Goal: Information Seeking & Learning: Learn about a topic

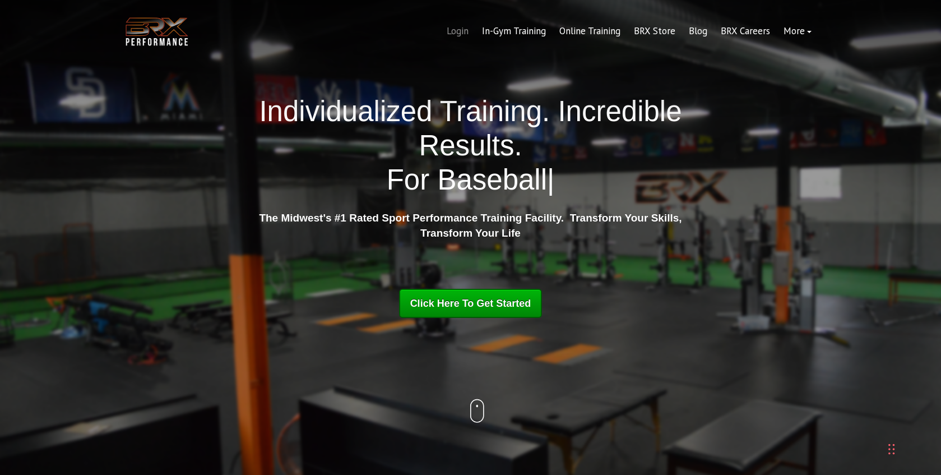
click at [460, 32] on link "Login" at bounding box center [457, 31] width 35 height 27
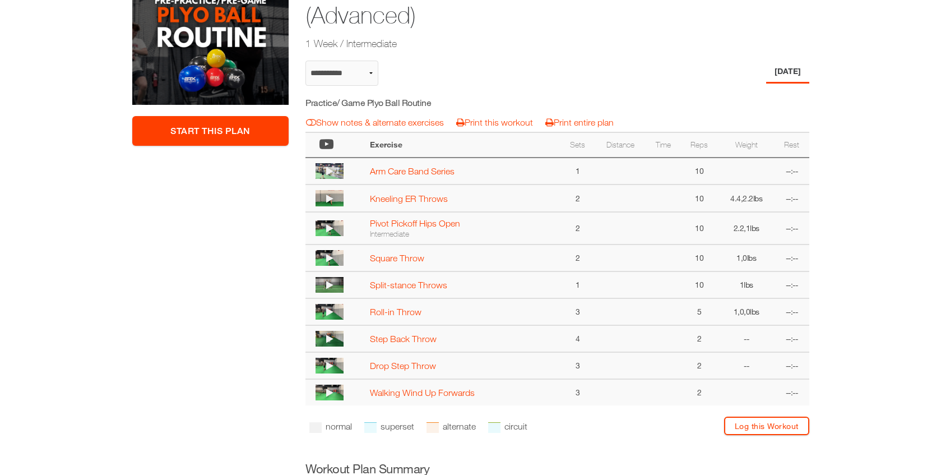
scroll to position [262, 0]
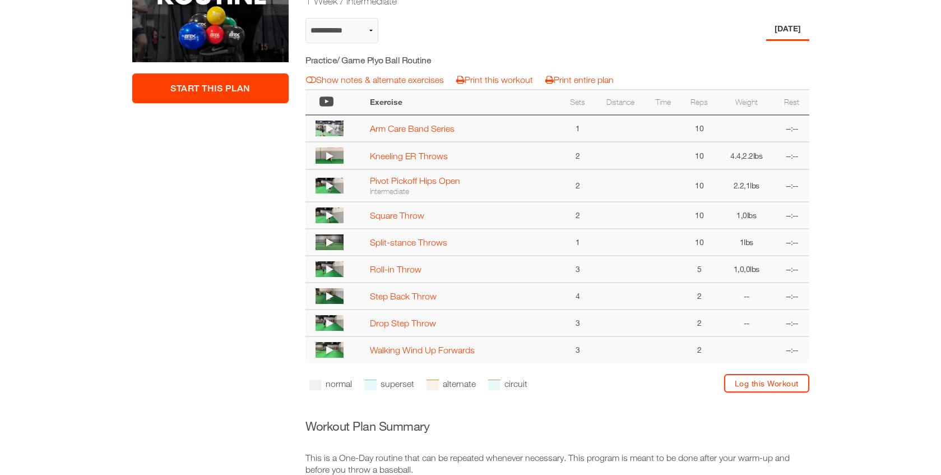
click at [338, 184] on img at bounding box center [330, 186] width 28 height 16
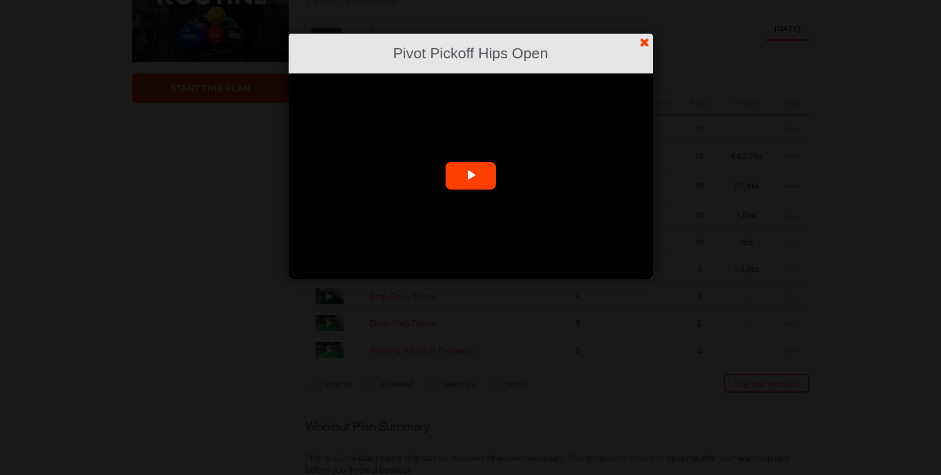
click at [471, 176] on span "Video Player" at bounding box center [471, 176] width 0 height 0
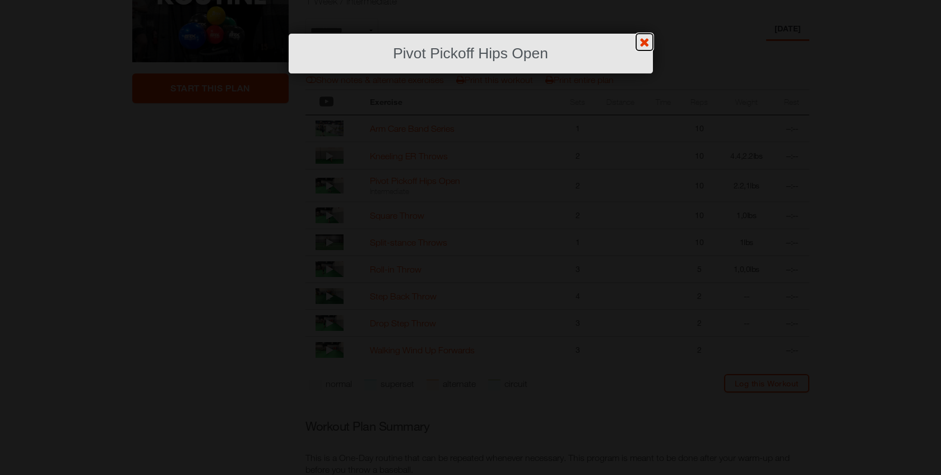
drag, startPoint x: 457, startPoint y: 161, endPoint x: 470, endPoint y: 58, distance: 103.9
click at [470, 58] on h2 "Pivot Pickoff Hips Open" at bounding box center [470, 53] width 331 height 21
click at [646, 0] on link "?" at bounding box center [470, -1] width 942 height 1
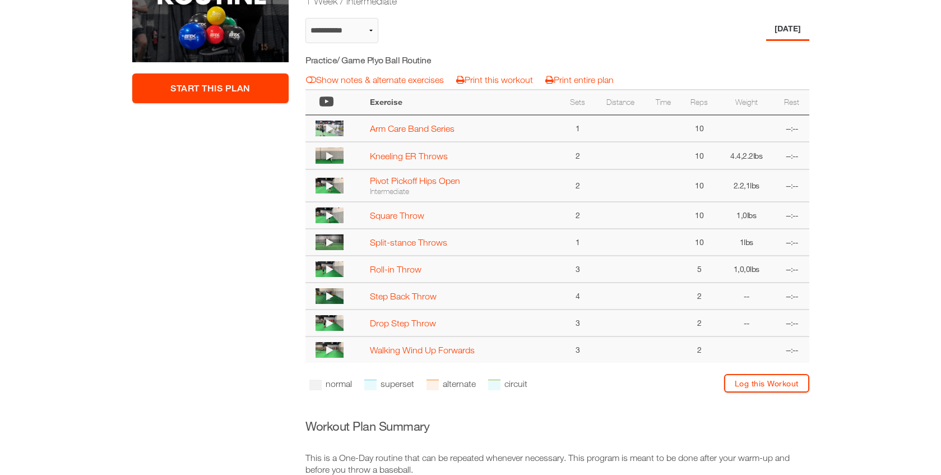
click at [332, 185] on icon at bounding box center [329, 185] width 7 height 9
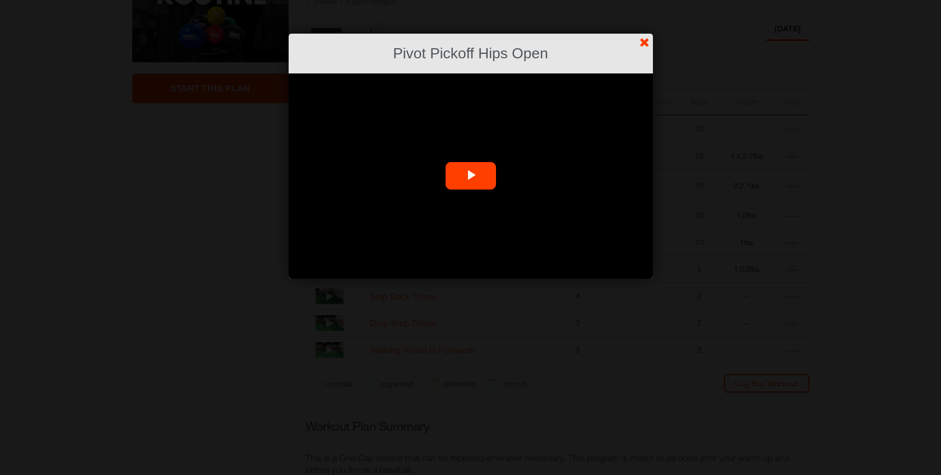
click at [471, 176] on span "Video Player" at bounding box center [471, 176] width 0 height 0
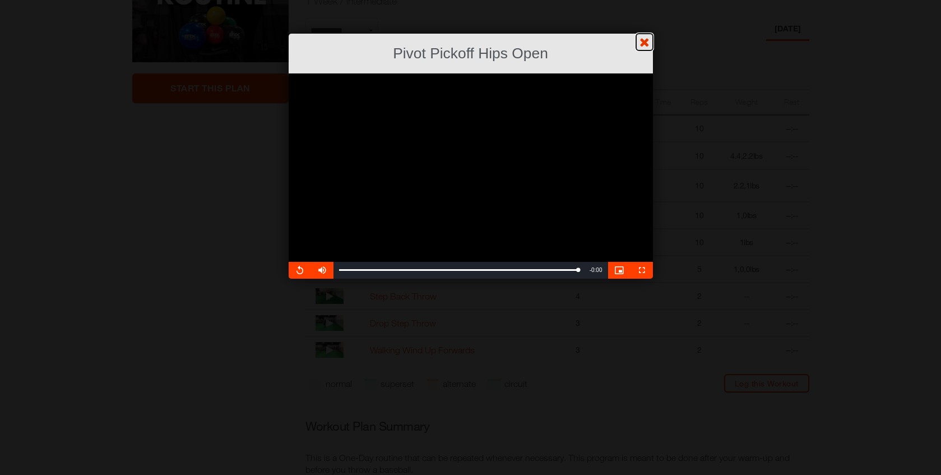
click at [643, 0] on link "?" at bounding box center [470, -1] width 942 height 1
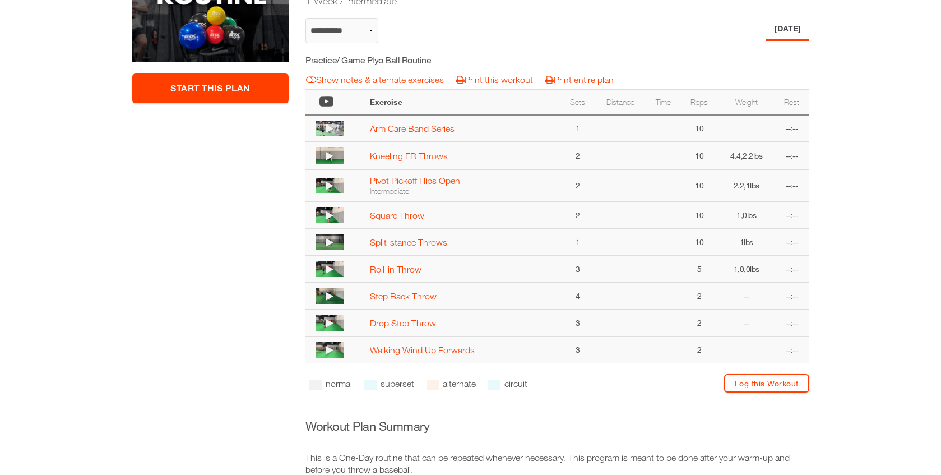
click at [331, 217] on icon at bounding box center [329, 215] width 7 height 9
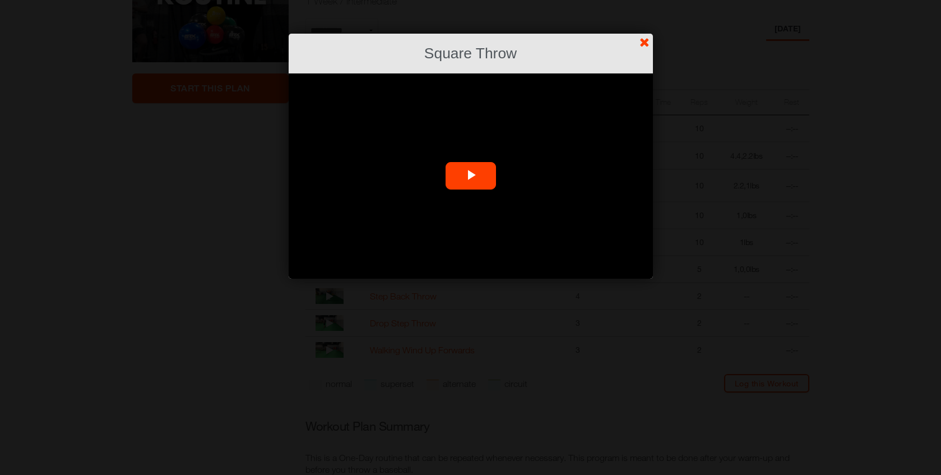
click at [471, 176] on span "Video Player" at bounding box center [471, 176] width 0 height 0
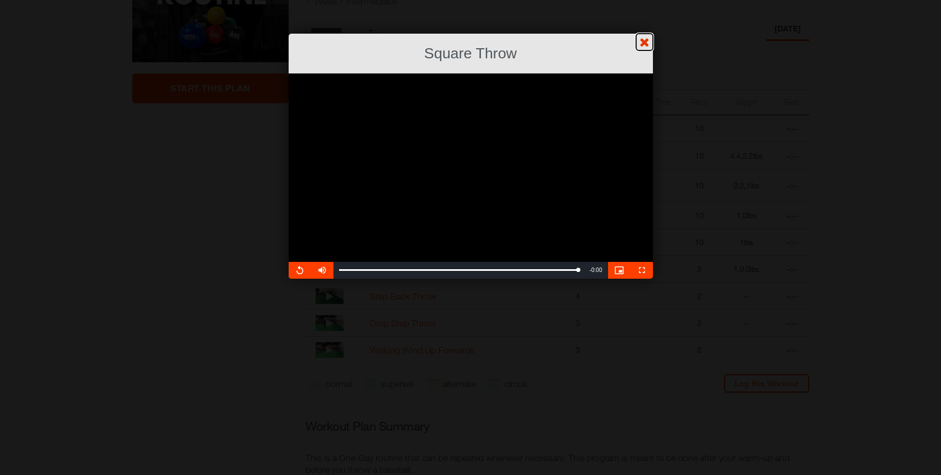
click at [647, 0] on link "?" at bounding box center [470, -1] width 942 height 1
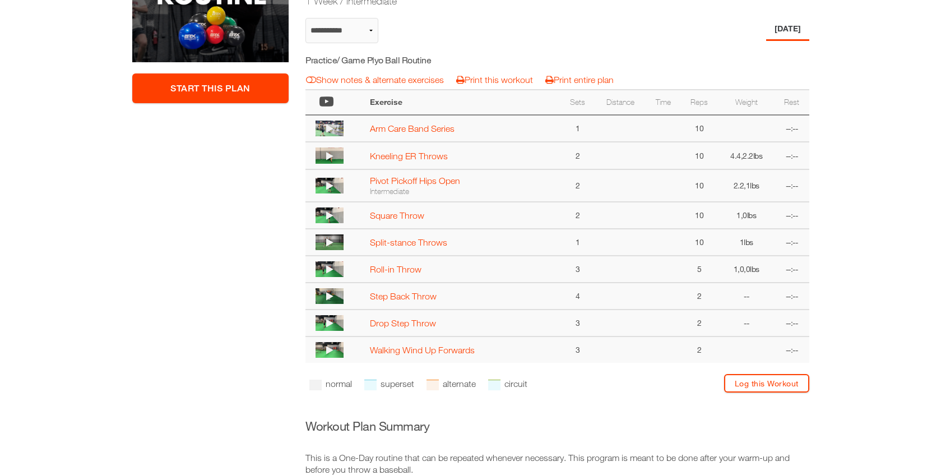
click at [337, 242] on img at bounding box center [330, 242] width 28 height 16
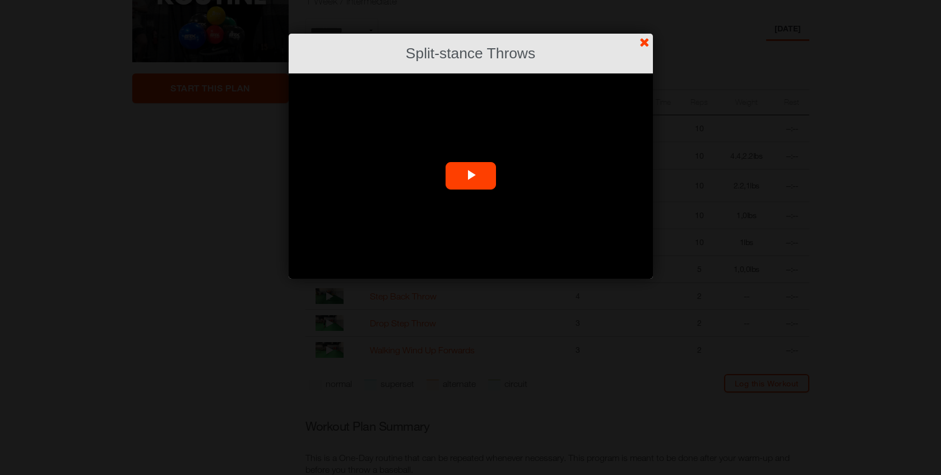
click at [471, 176] on span "Video Player" at bounding box center [471, 176] width 0 height 0
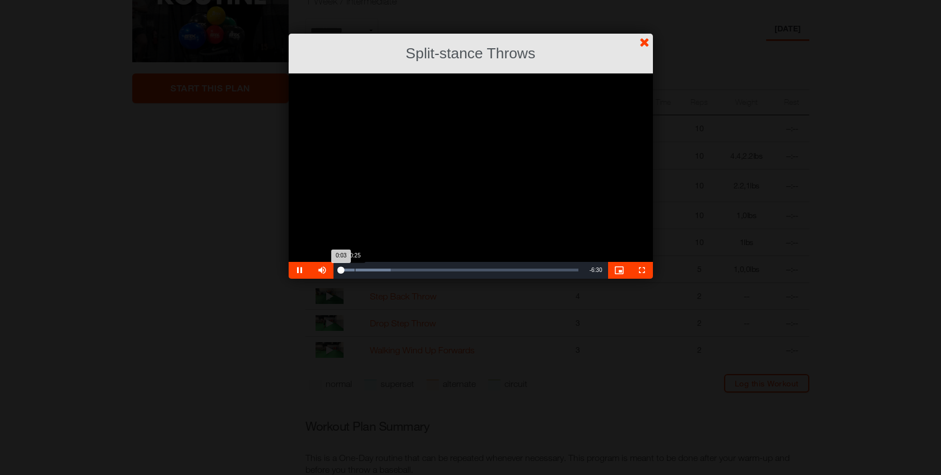
click at [354, 268] on div "Loaded : 21.61% 0:25 0:03" at bounding box center [458, 269] width 239 height 3
click at [346, 268] on div "Loaded : 27.97% 0:11 0:27" at bounding box center [458, 269] width 239 height 3
click at [341, 270] on div "Loaded : 31.78% 0:04 0:15" at bounding box center [458, 269] width 239 height 3
click at [300, 270] on span "Video Player" at bounding box center [300, 270] width 22 height 0
click at [297, 270] on span "Video Player" at bounding box center [300, 270] width 22 height 0
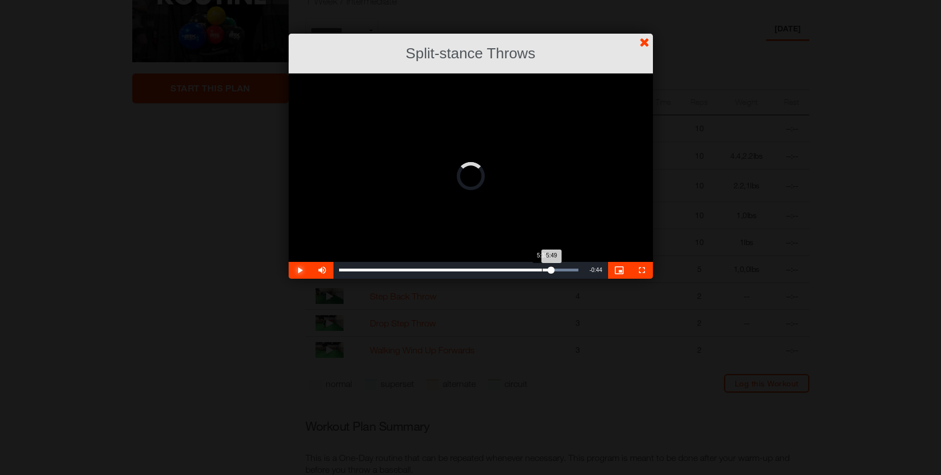
click at [541, 270] on div "Loaded : 100.00% 5:33 5:49" at bounding box center [458, 269] width 239 height 3
click at [644, 0] on link "?" at bounding box center [470, -1] width 942 height 1
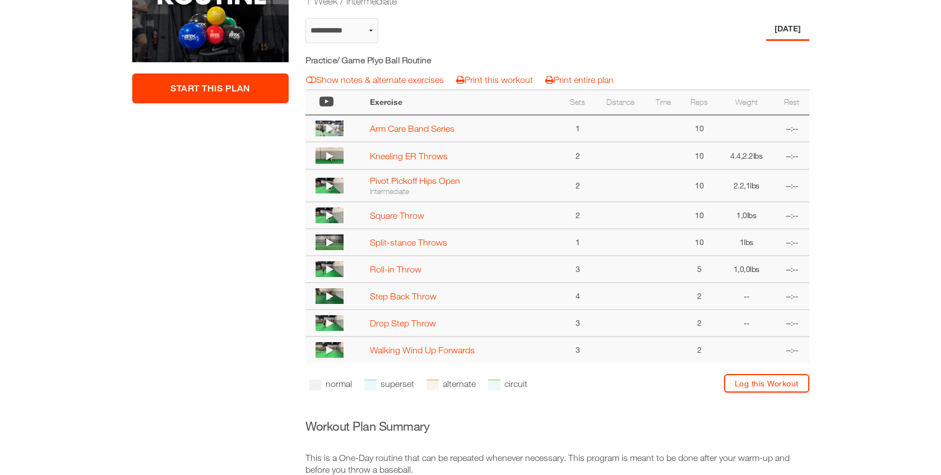
click at [341, 272] on img at bounding box center [330, 269] width 28 height 16
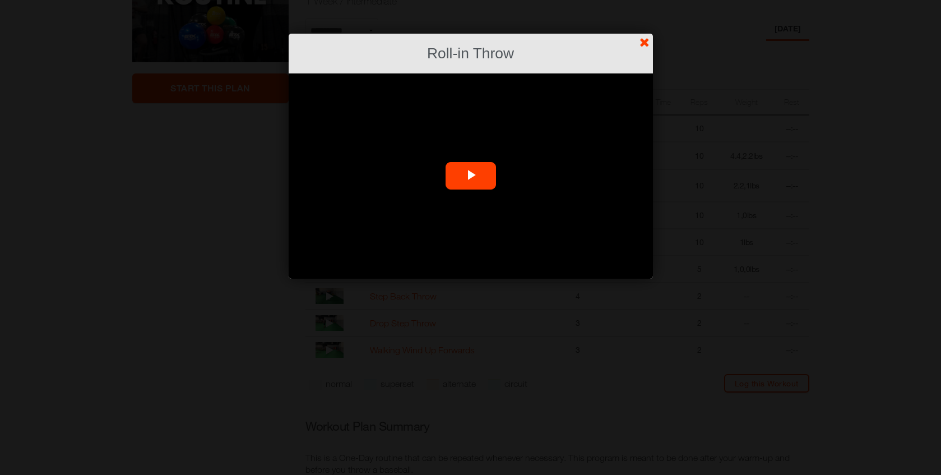
click at [471, 176] on span "Video Player" at bounding box center [471, 176] width 0 height 0
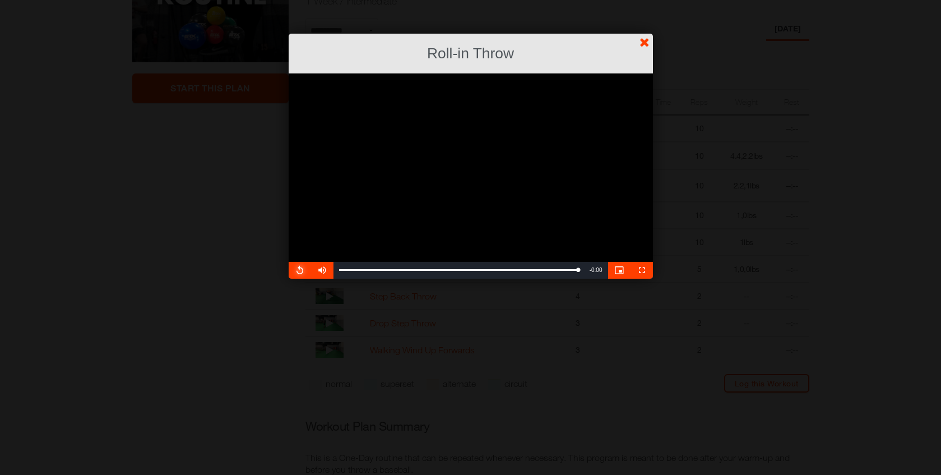
click at [300, 270] on span "Video Player" at bounding box center [300, 270] width 22 height 0
click at [645, 0] on link "?" at bounding box center [470, -1] width 942 height 1
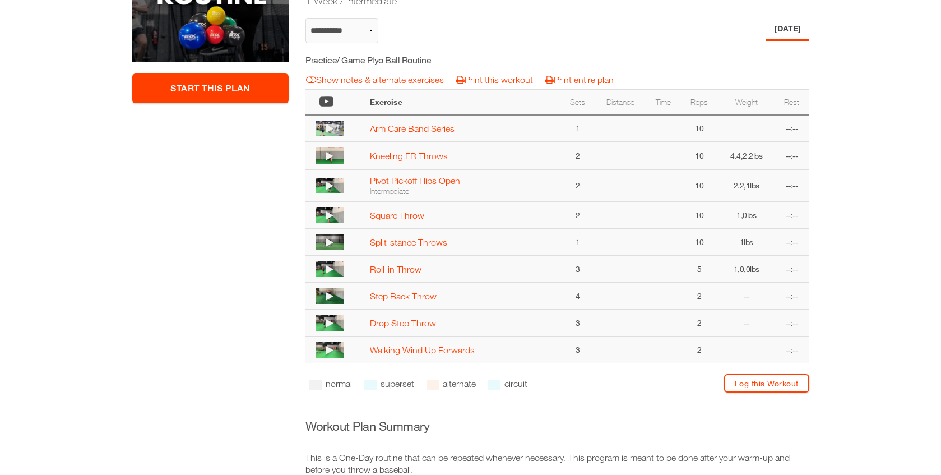
click at [336, 298] on img at bounding box center [330, 296] width 28 height 16
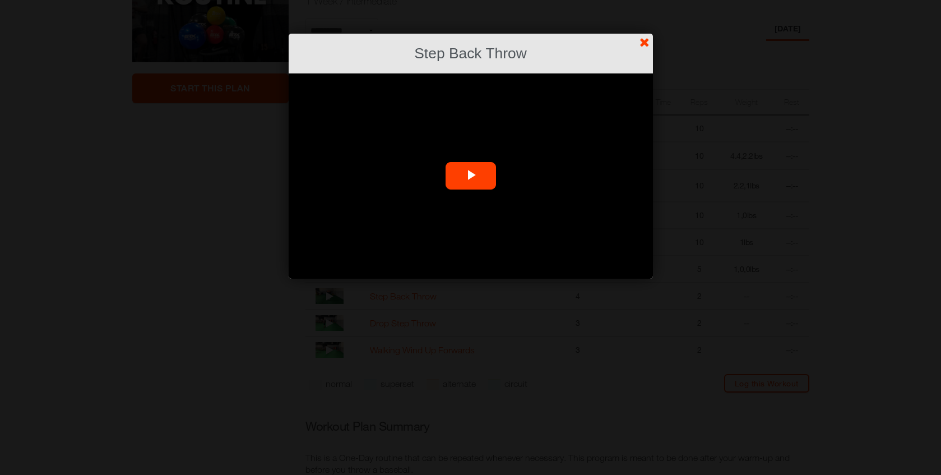
click at [471, 176] on span "Video Player" at bounding box center [471, 176] width 0 height 0
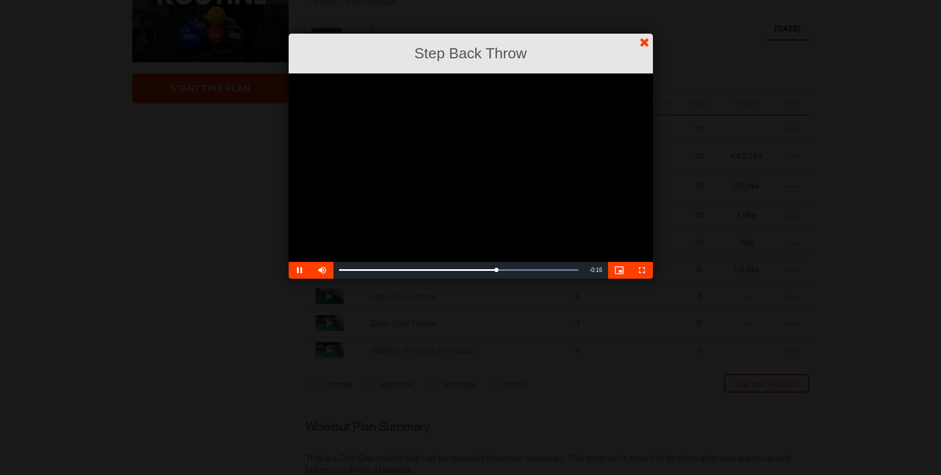
click at [636, 54] on h2 "Step Back Throw" at bounding box center [470, 53] width 331 height 21
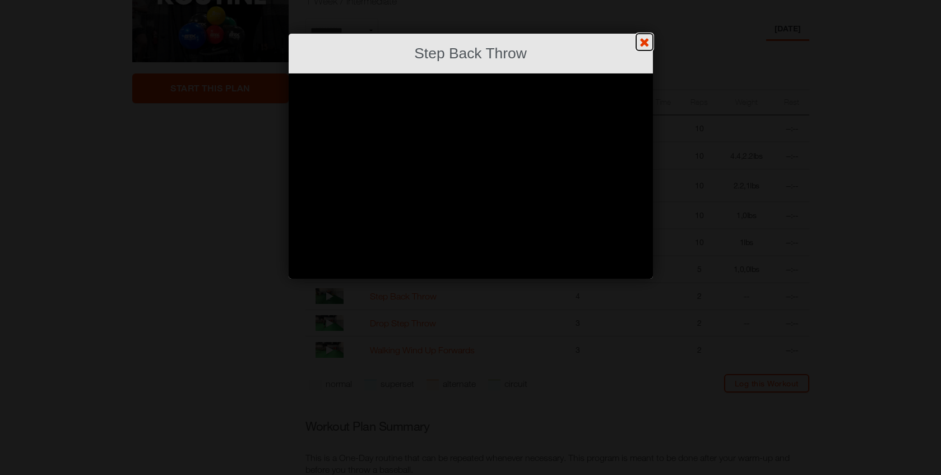
click at [645, 0] on link "?" at bounding box center [470, -1] width 942 height 1
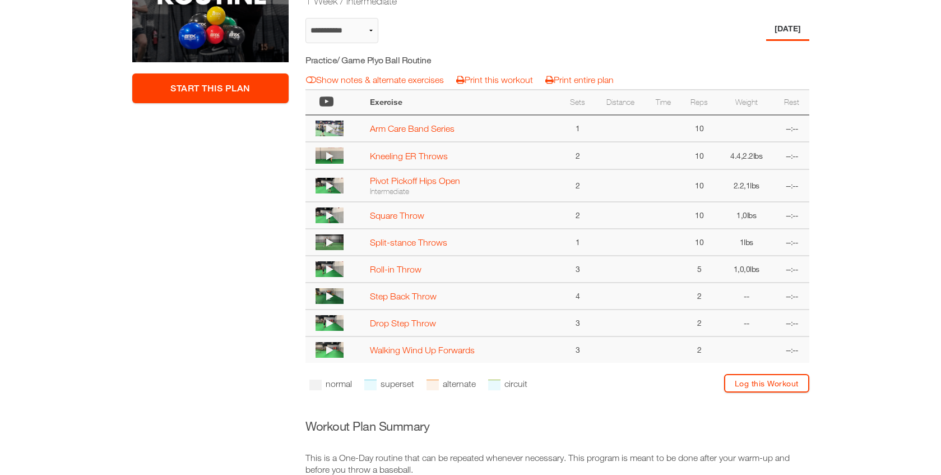
click at [337, 330] on img at bounding box center [330, 323] width 28 height 16
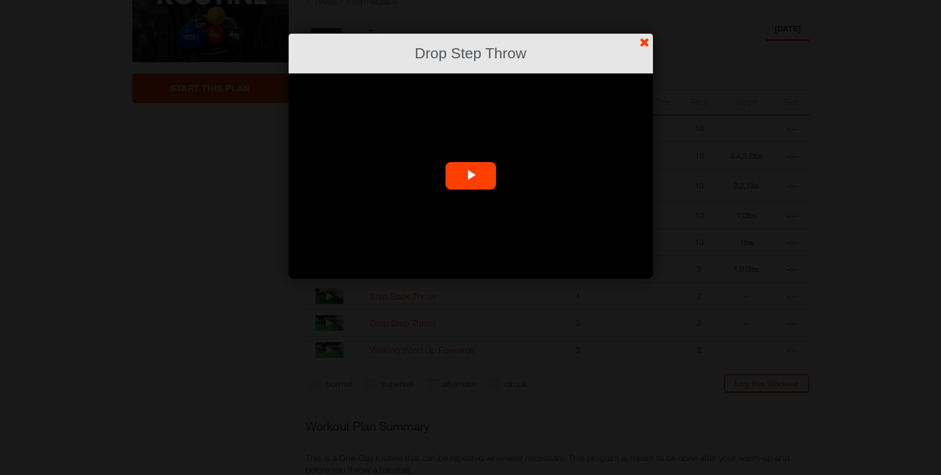
click at [378, 216] on video "Video Player" at bounding box center [471, 175] width 364 height 205
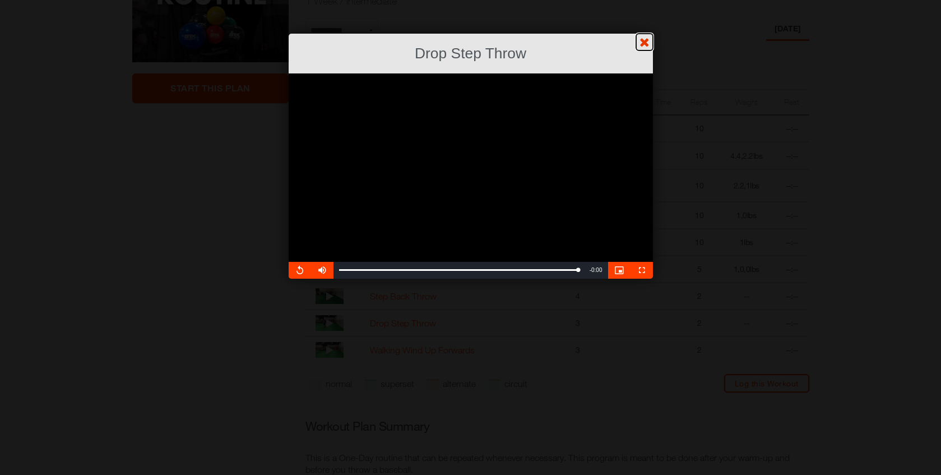
click at [646, 0] on link "?" at bounding box center [470, -1] width 942 height 1
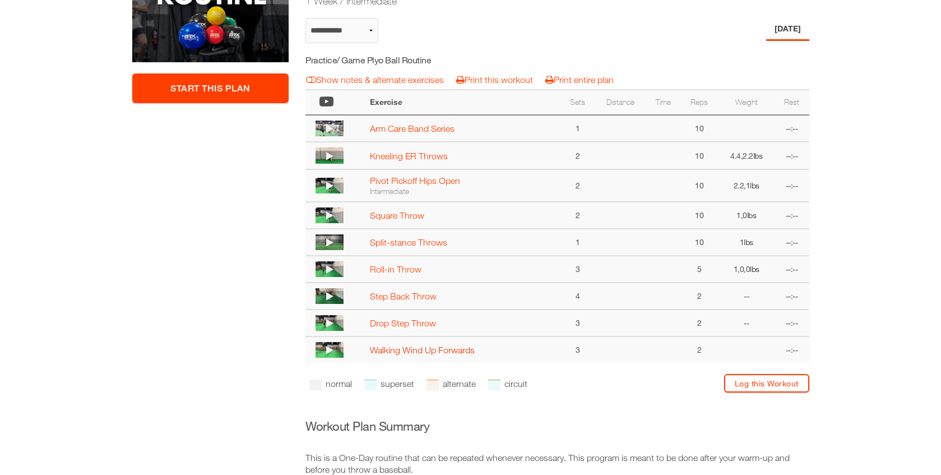
click at [399, 352] on link "Walking Wind Up Forwards" at bounding box center [422, 350] width 105 height 10
select select "**********"
click at [328, 354] on icon at bounding box center [329, 349] width 7 height 9
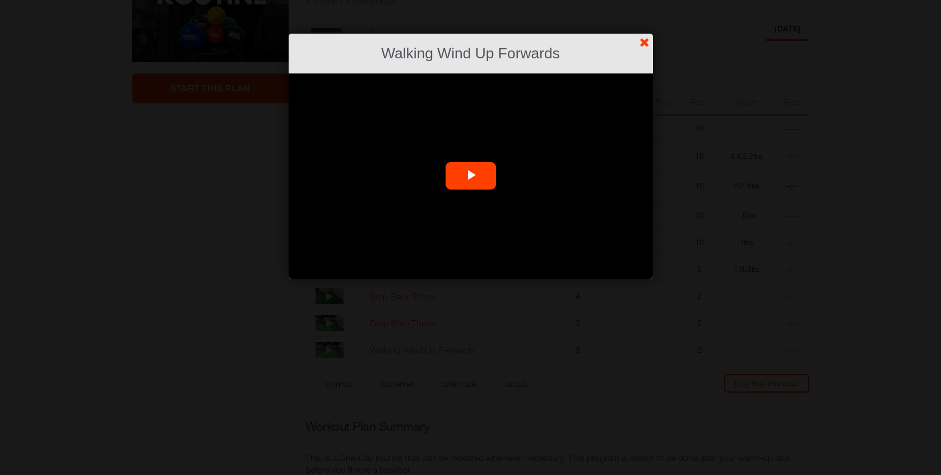
click at [471, 176] on span "Video Player" at bounding box center [471, 176] width 0 height 0
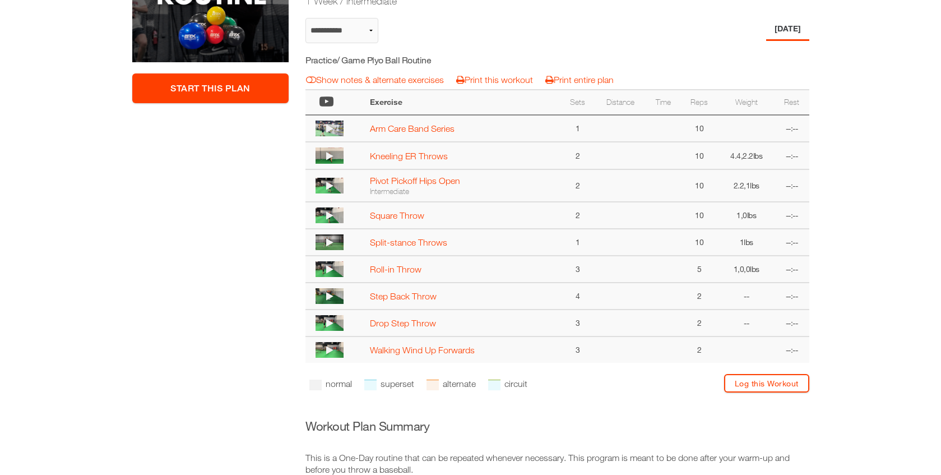
click at [1, 0] on link "?" at bounding box center [-1, -1] width 1 height 1
click at [332, 350] on icon at bounding box center [329, 349] width 7 height 9
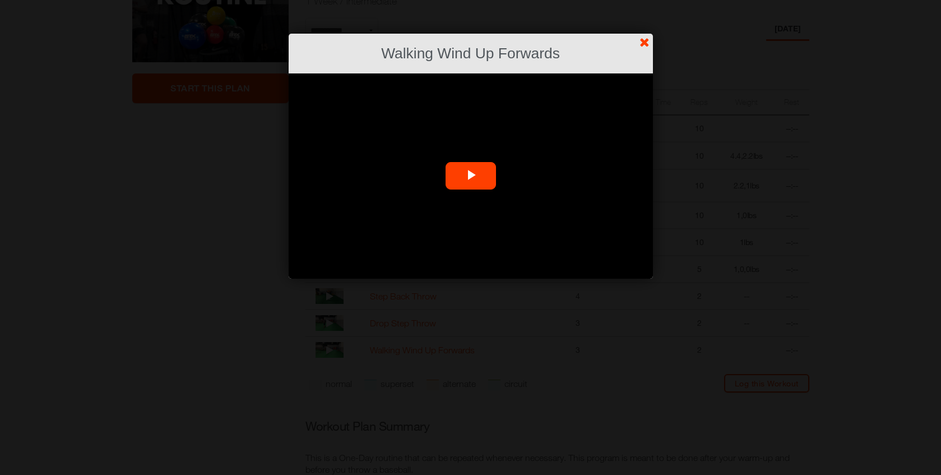
click at [521, 201] on video "Video Player" at bounding box center [471, 175] width 364 height 205
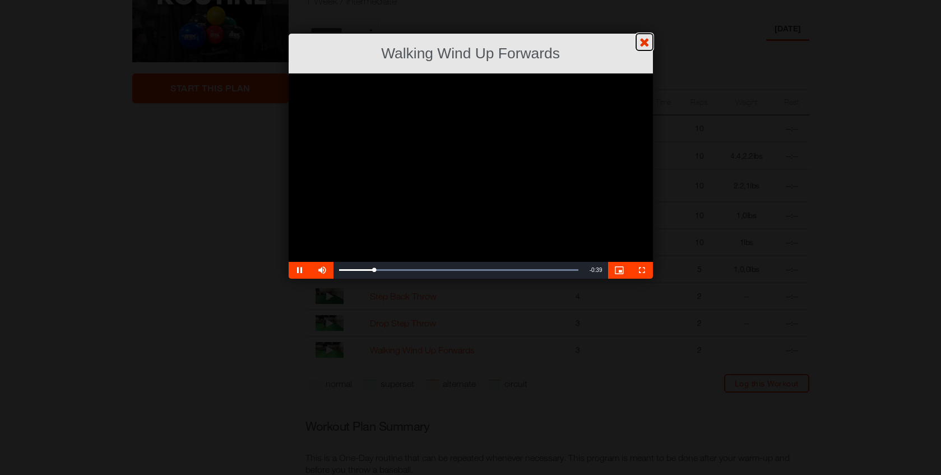
click at [642, 0] on link "?" at bounding box center [470, -1] width 942 height 1
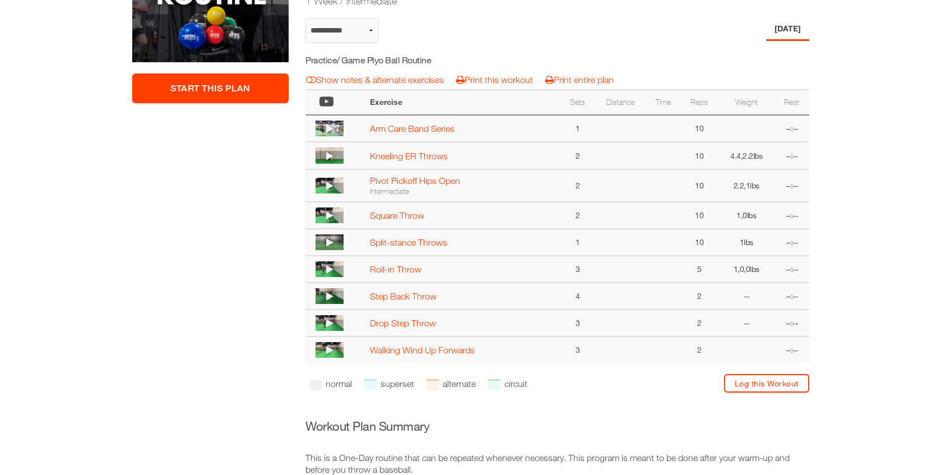
scroll to position [262, 0]
